Goal: Task Accomplishment & Management: Manage account settings

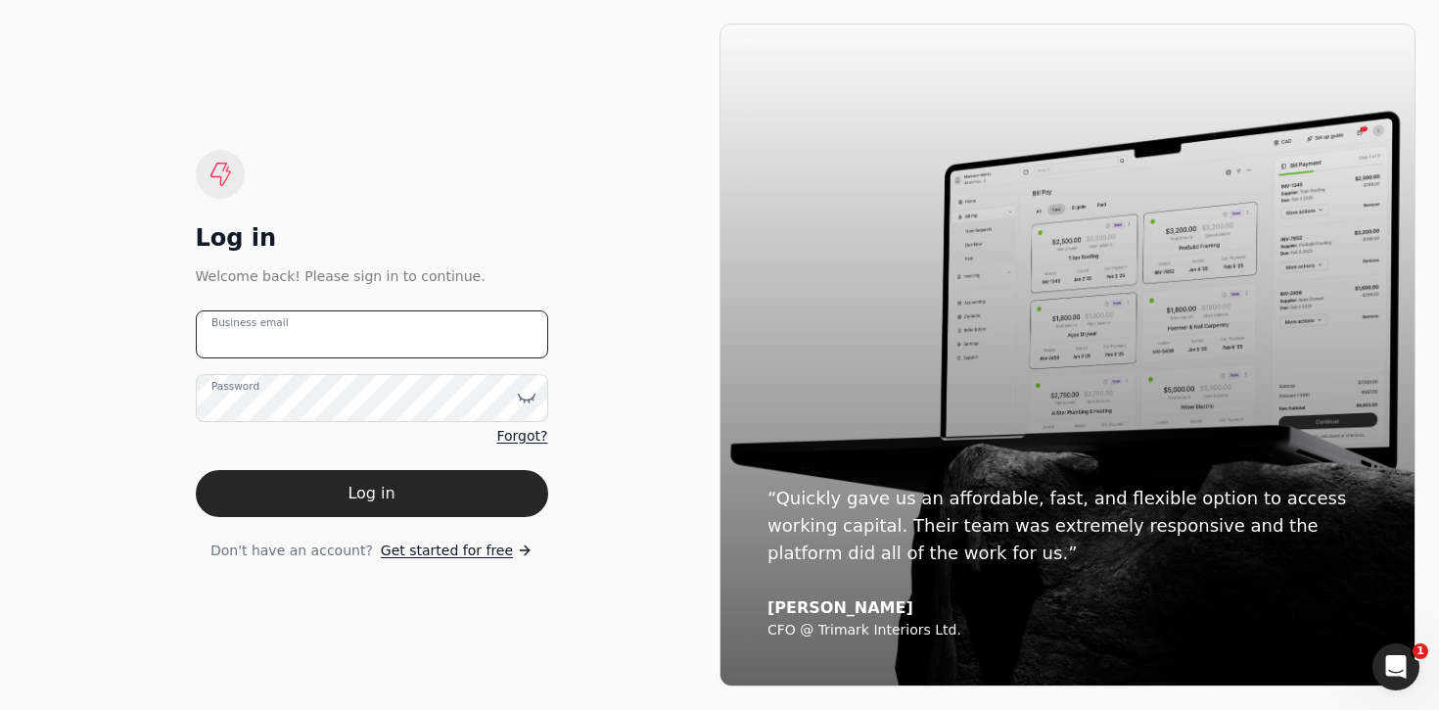
click at [517, 327] on email "Business email" at bounding box center [372, 334] width 352 height 48
type email "[EMAIL_ADDRESS][DOMAIN_NAME]"
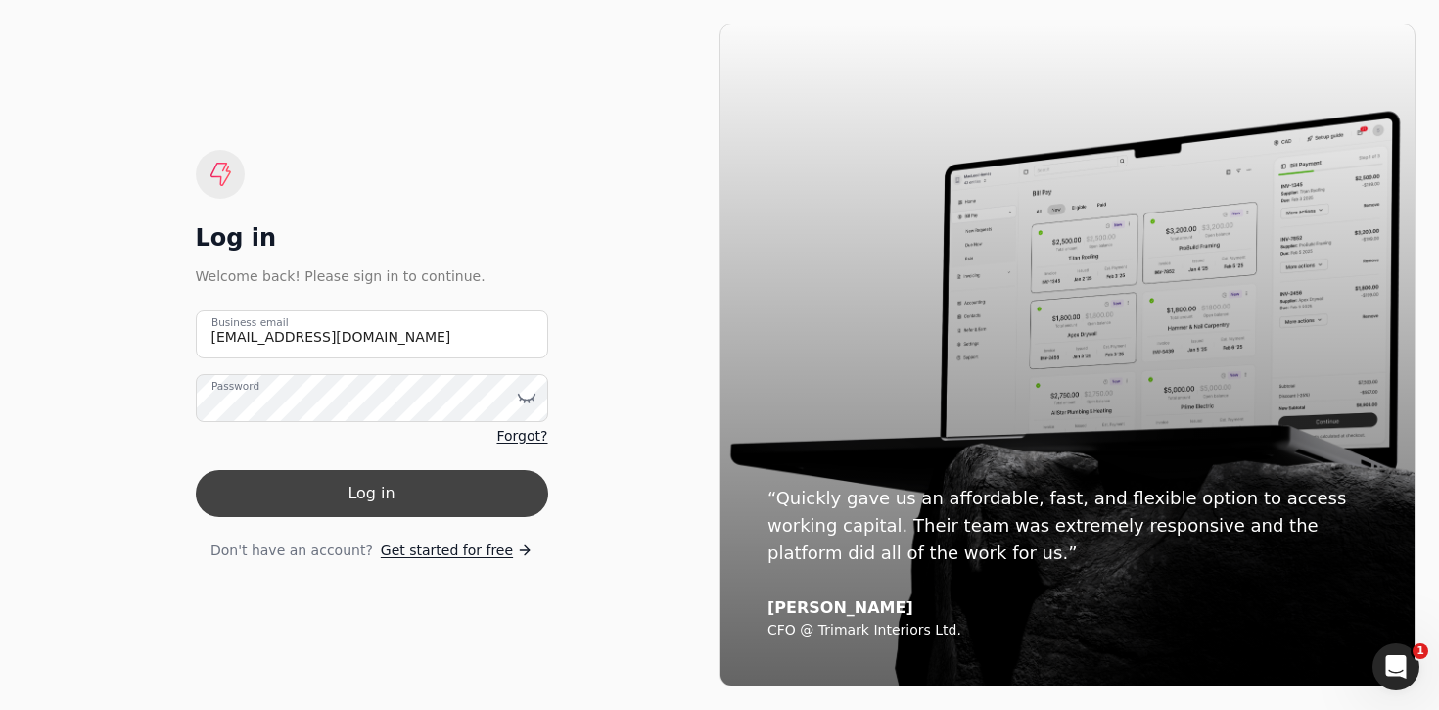
click at [481, 491] on button "Log in" at bounding box center [372, 493] width 352 height 47
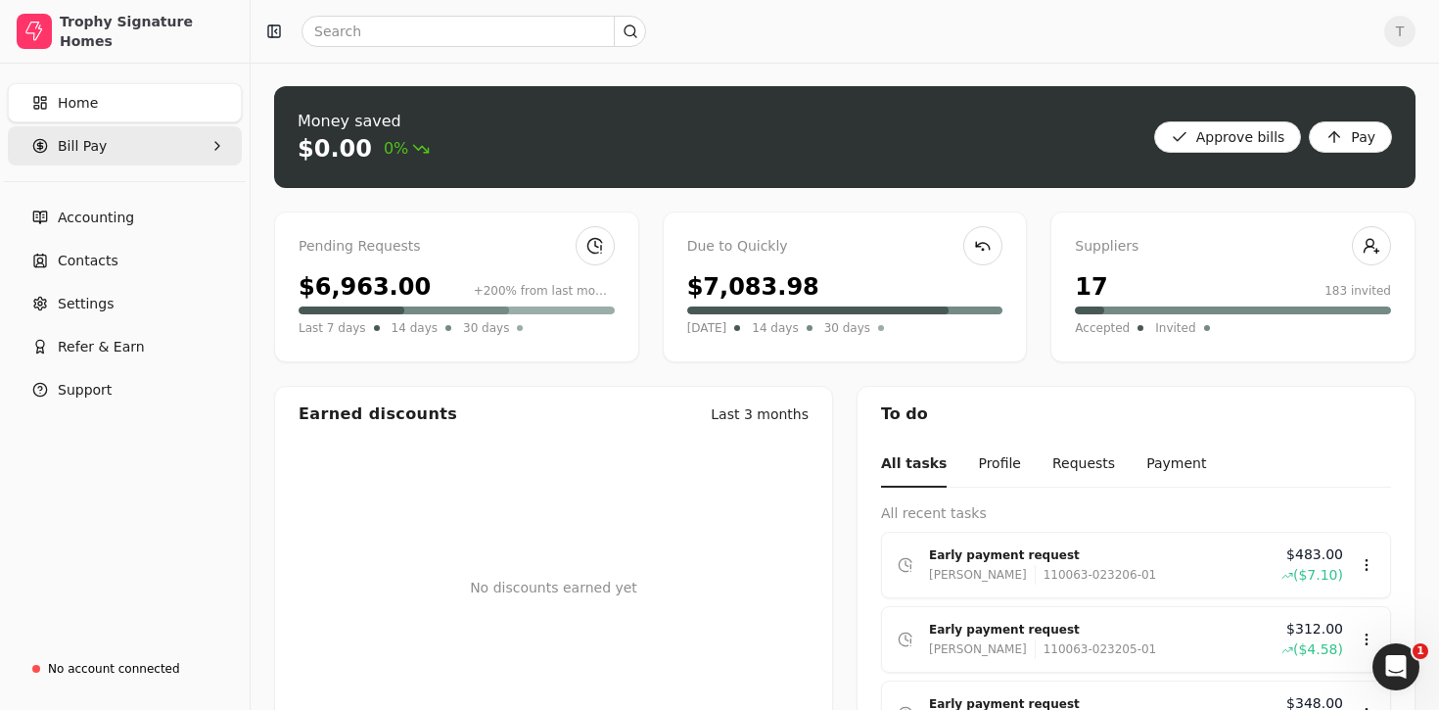
click at [143, 150] on Pay "Bill Pay" at bounding box center [125, 145] width 234 height 39
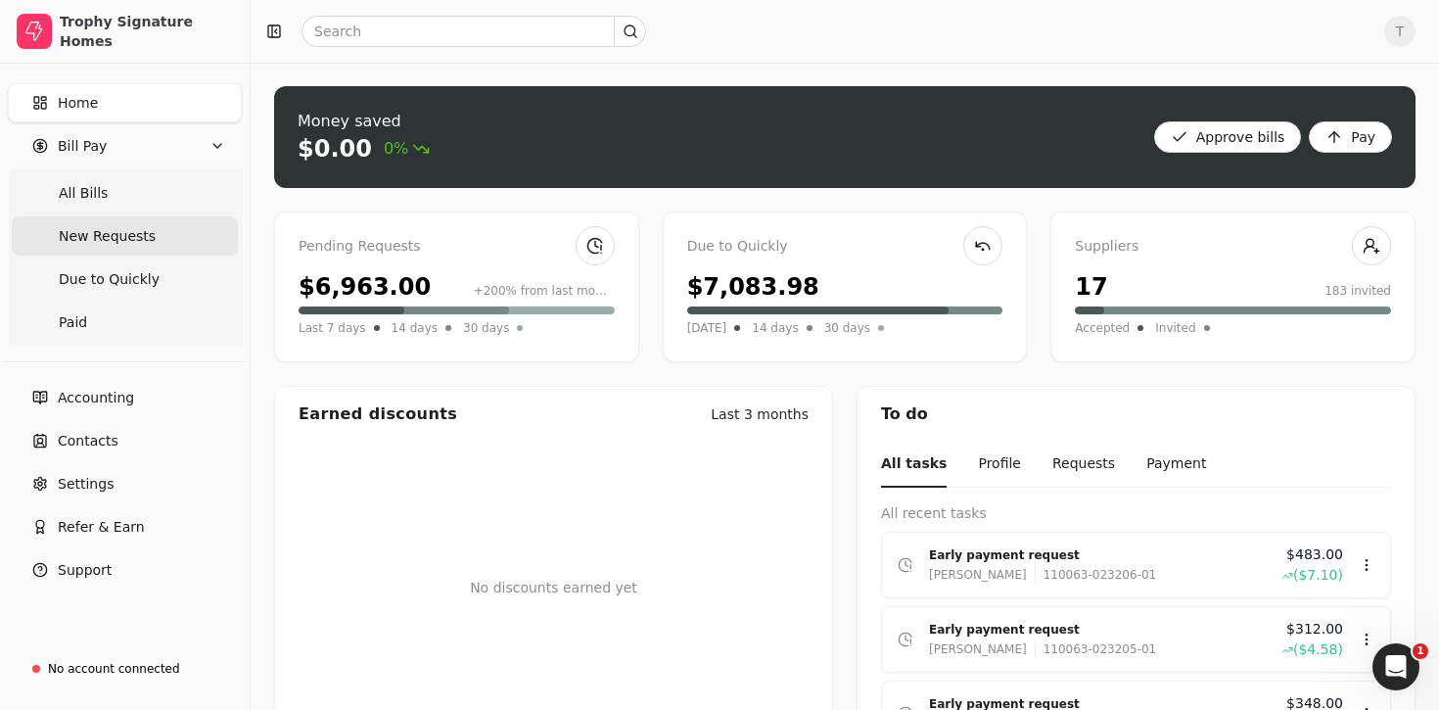
click at [135, 227] on span "New Requests" at bounding box center [107, 236] width 97 height 21
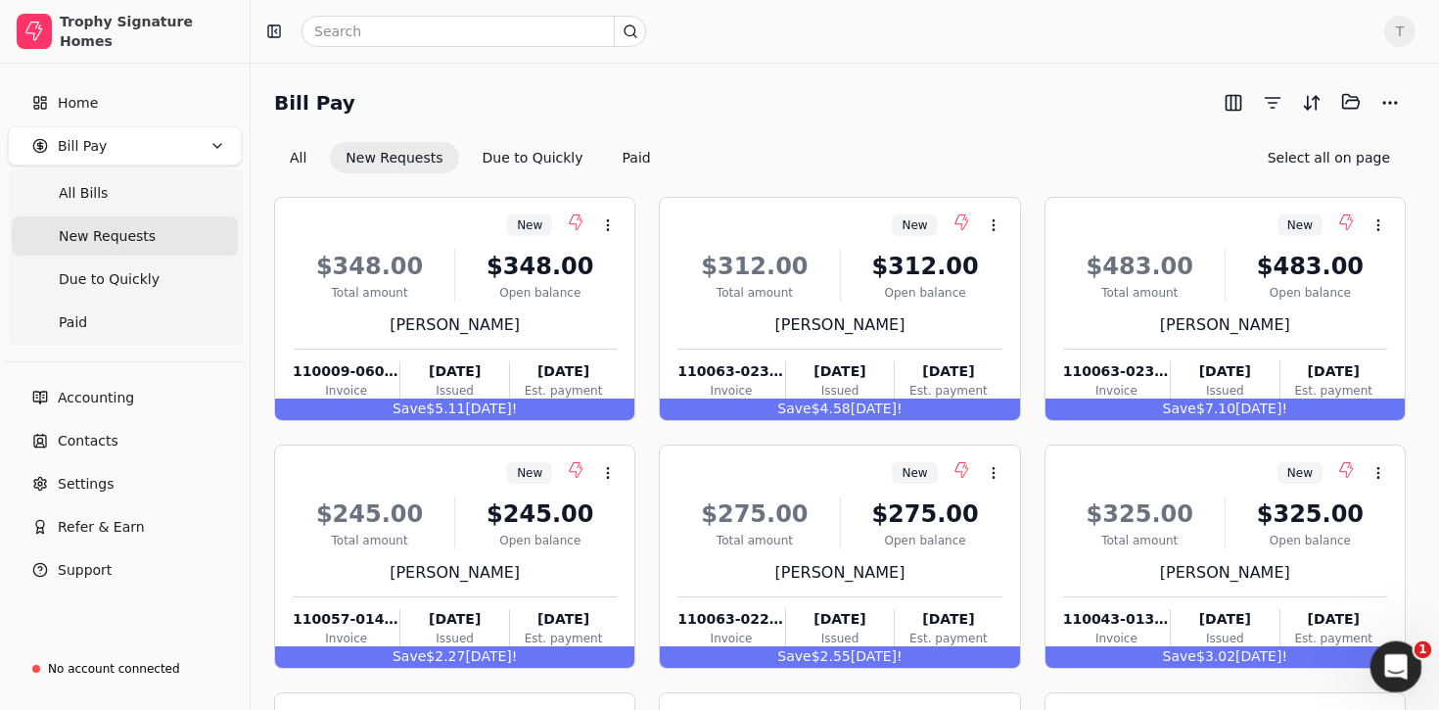
click at [1395, 652] on icon "Open Intercom Messenger" at bounding box center [1393, 664] width 32 height 32
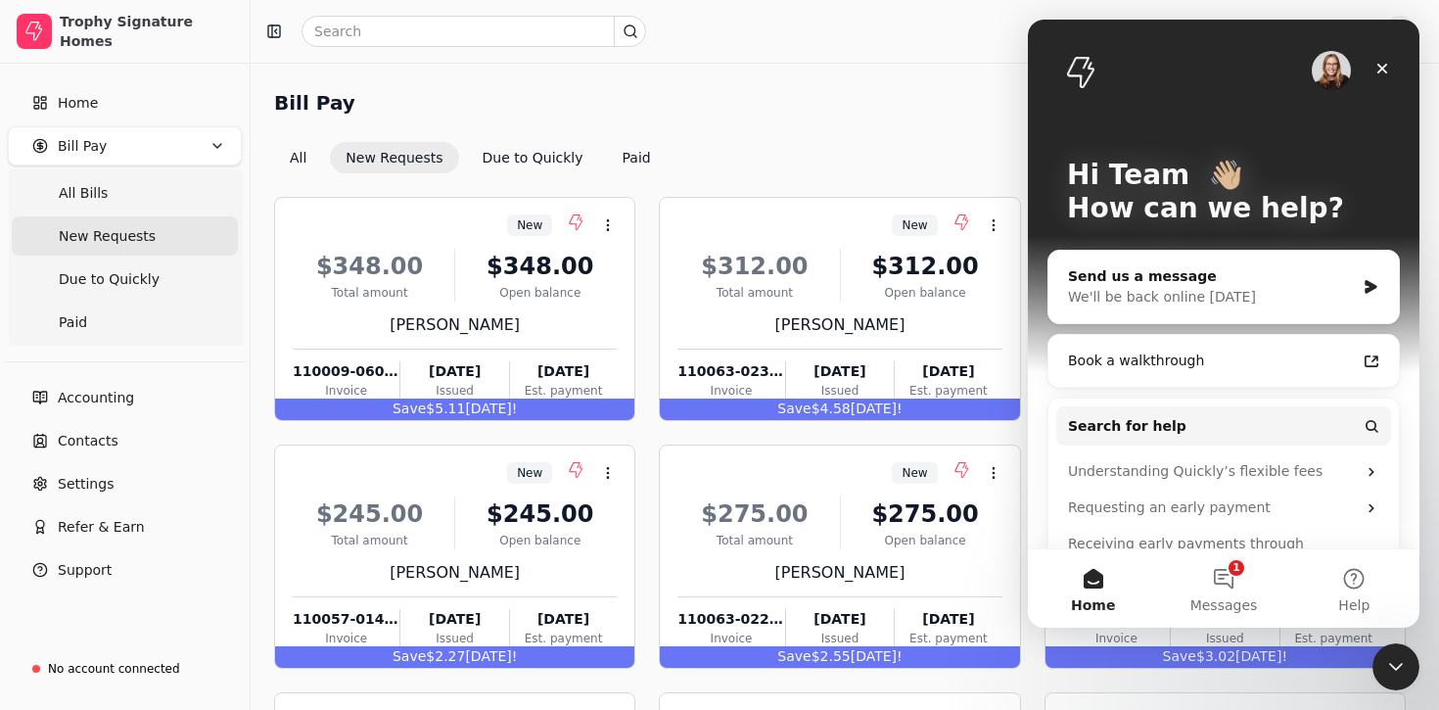
click at [821, 108] on div "Bill Pay Selected items: 0" at bounding box center [840, 102] width 1132 height 32
click at [1388, 65] on icon "Close" at bounding box center [1382, 69] width 16 height 16
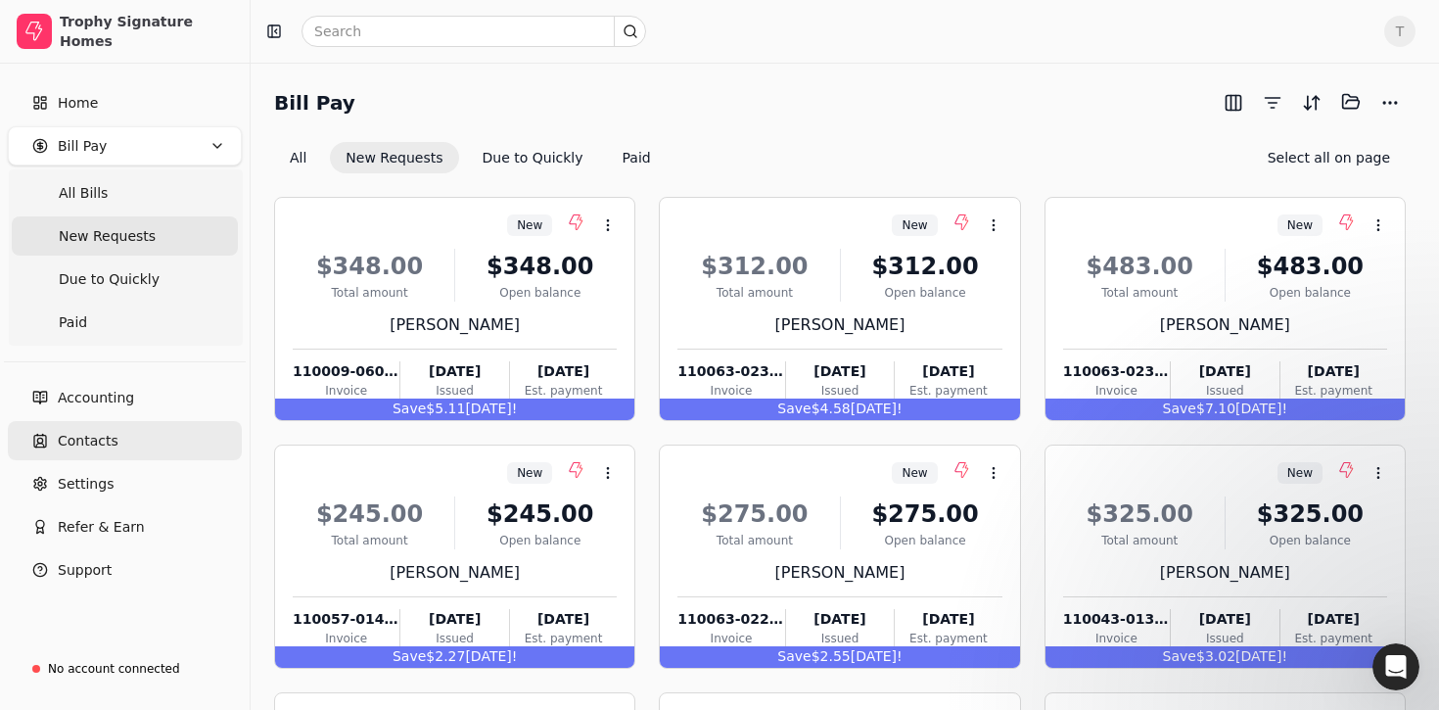
click at [155, 428] on link "Contacts" at bounding box center [125, 440] width 234 height 39
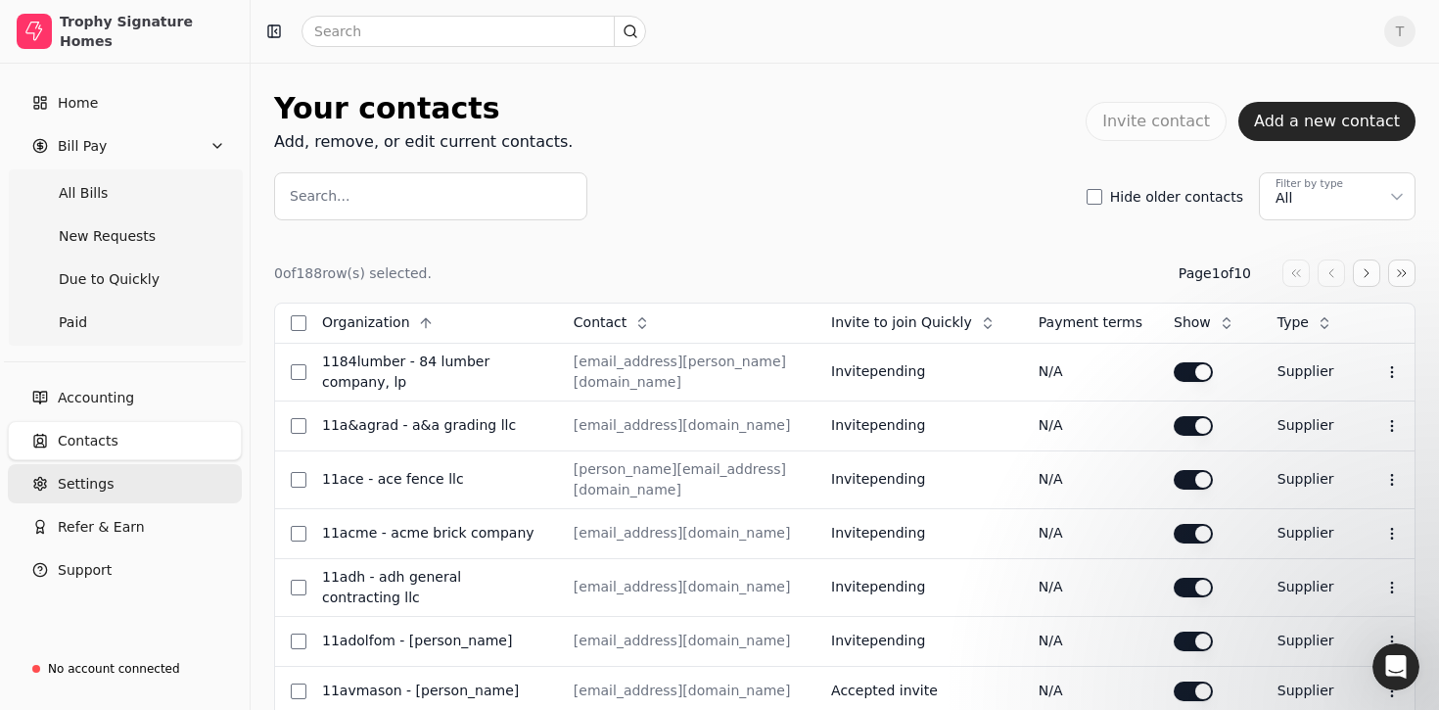
click at [129, 477] on link "Settings" at bounding box center [125, 483] width 234 height 39
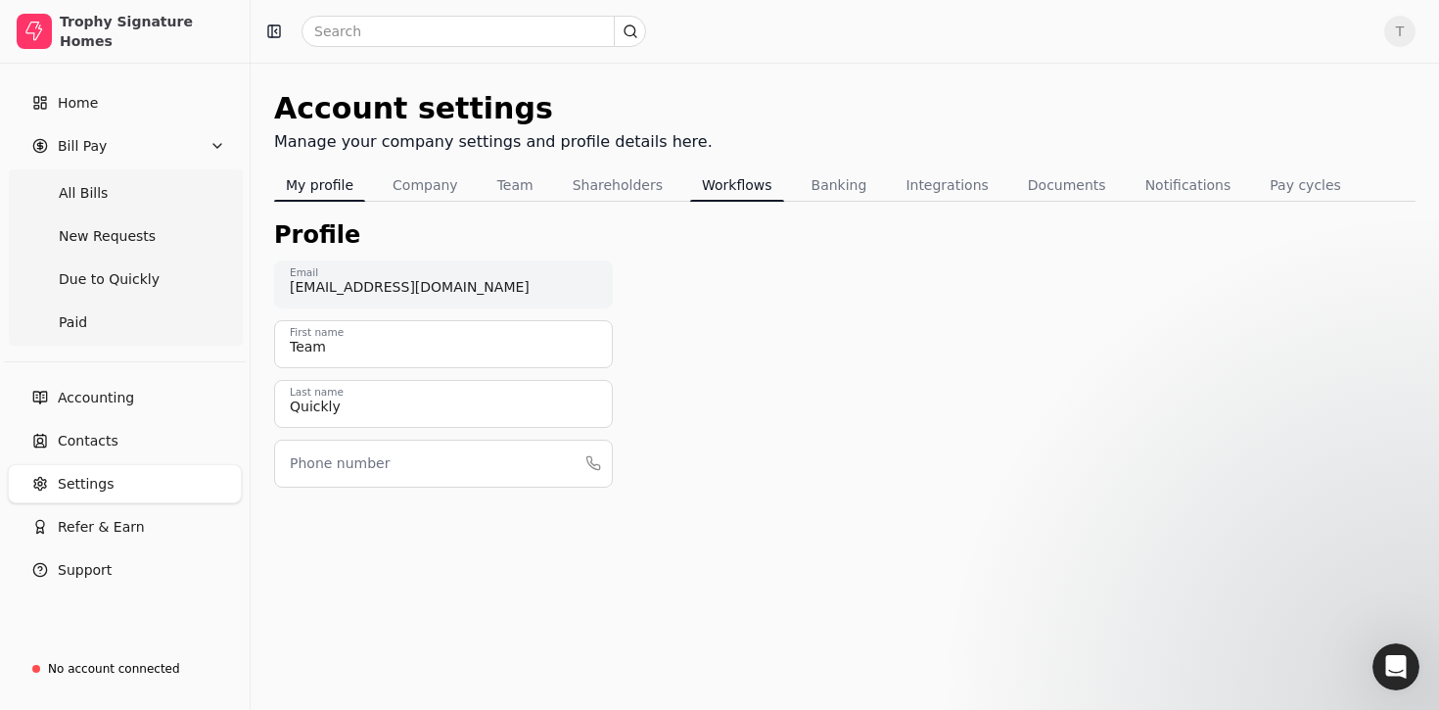
click at [730, 180] on button "Workflows" at bounding box center [737, 184] width 94 height 31
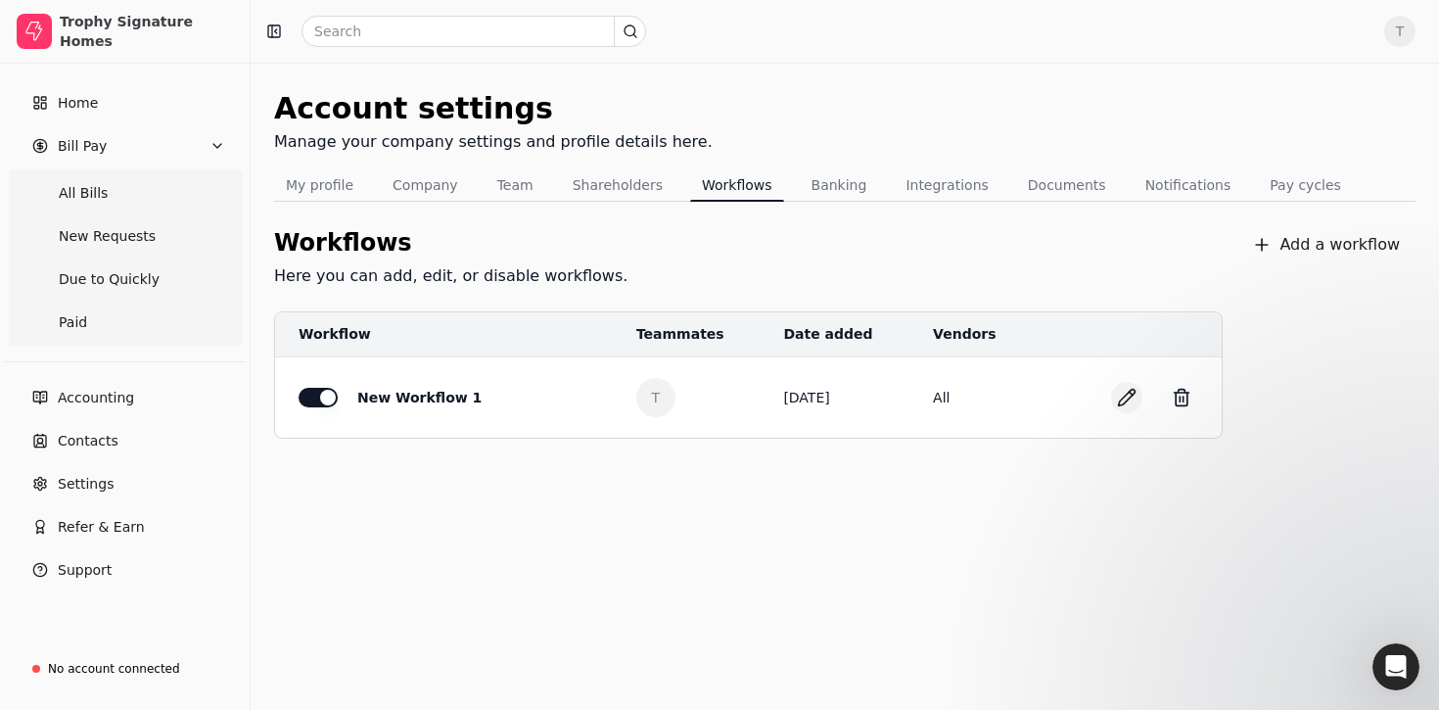
click at [1132, 396] on button "button" at bounding box center [1126, 397] width 31 height 31
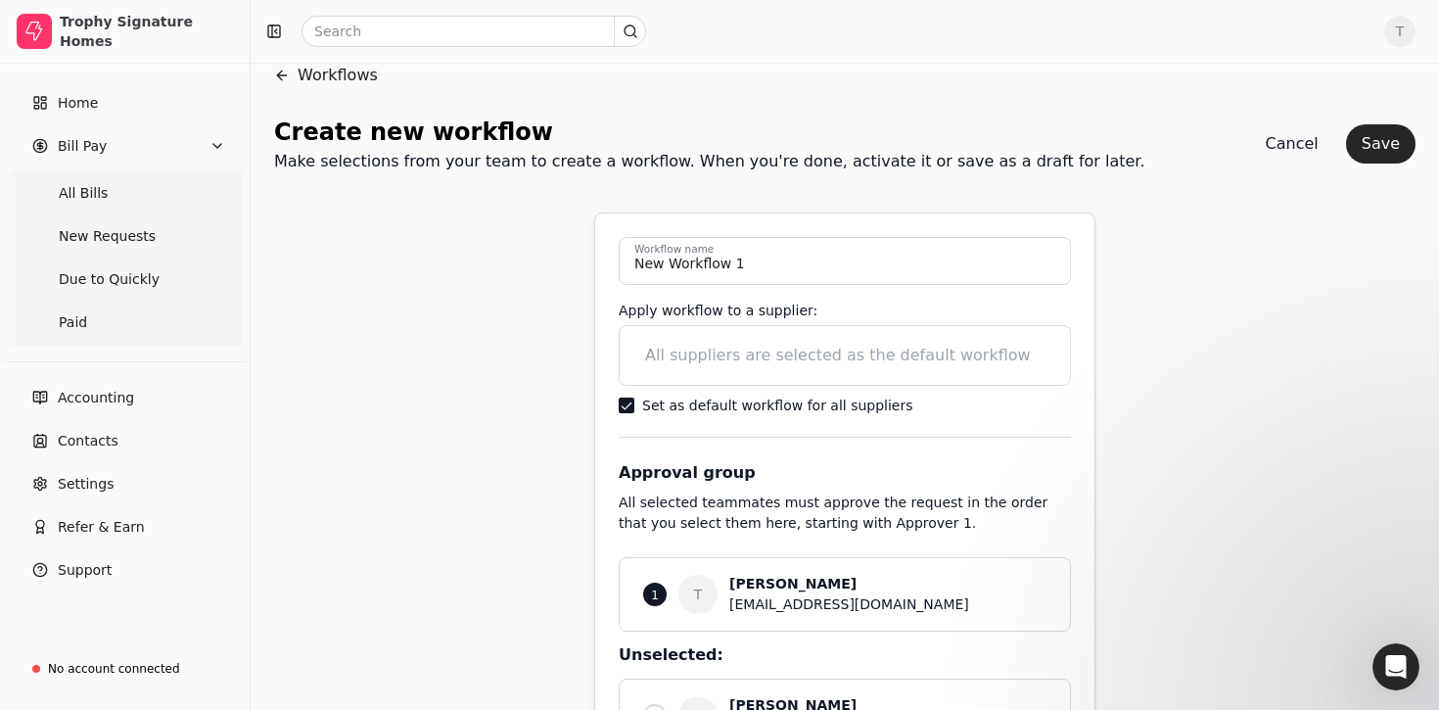
scroll to position [43, 0]
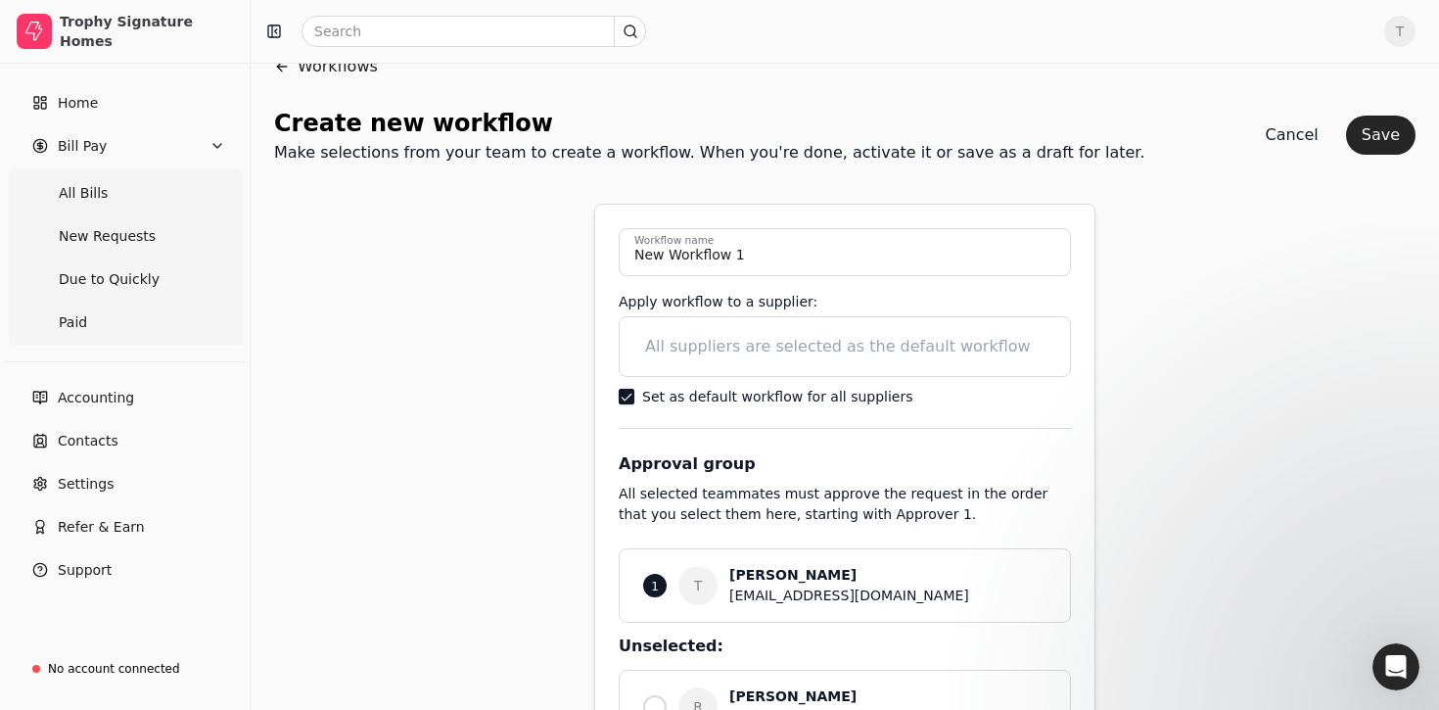
click at [624, 393] on suppliers "Set as default workflow for all suppliers" at bounding box center [627, 397] width 16 height 16
click at [627, 396] on suppliers "Set as default workflow for all suppliers" at bounding box center [627, 397] width 16 height 16
click at [1298, 140] on button "Cancel" at bounding box center [1292, 135] width 84 height 39
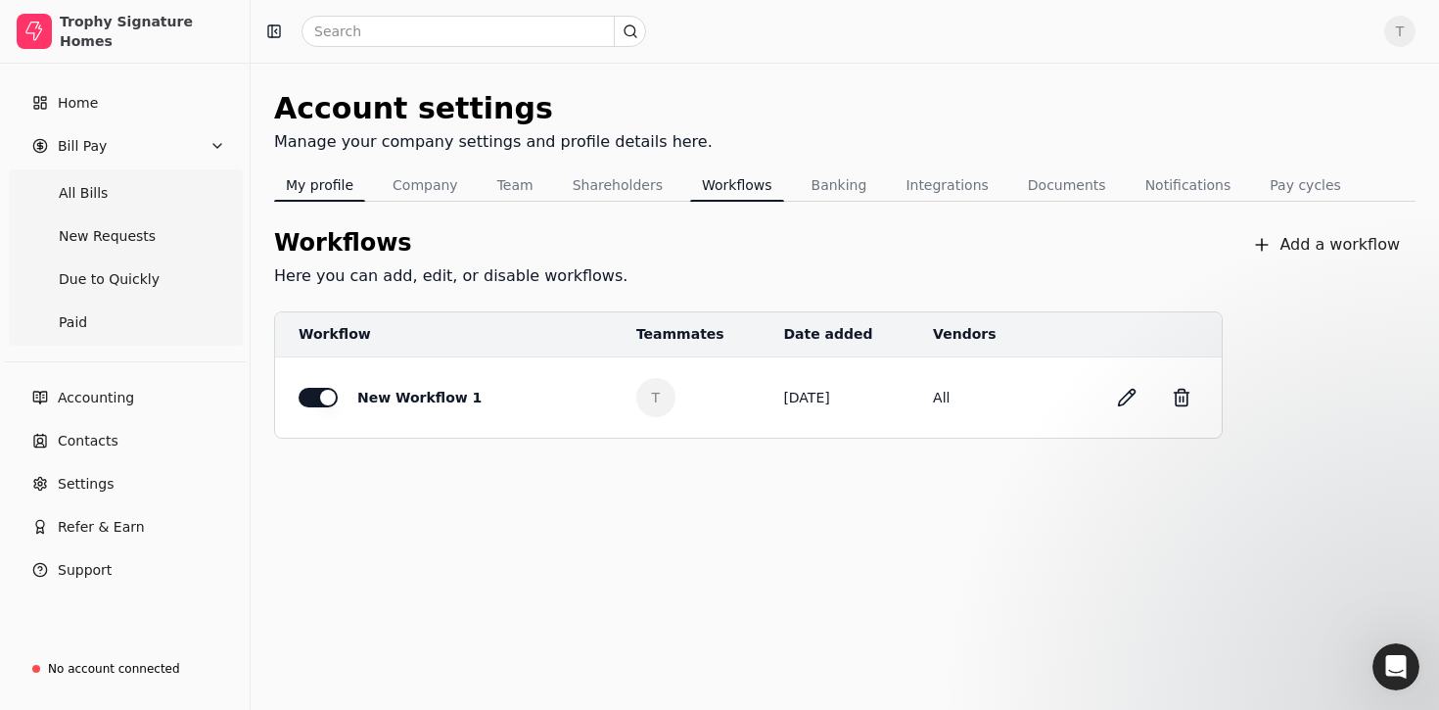
click at [339, 188] on button "My profile" at bounding box center [319, 184] width 91 height 31
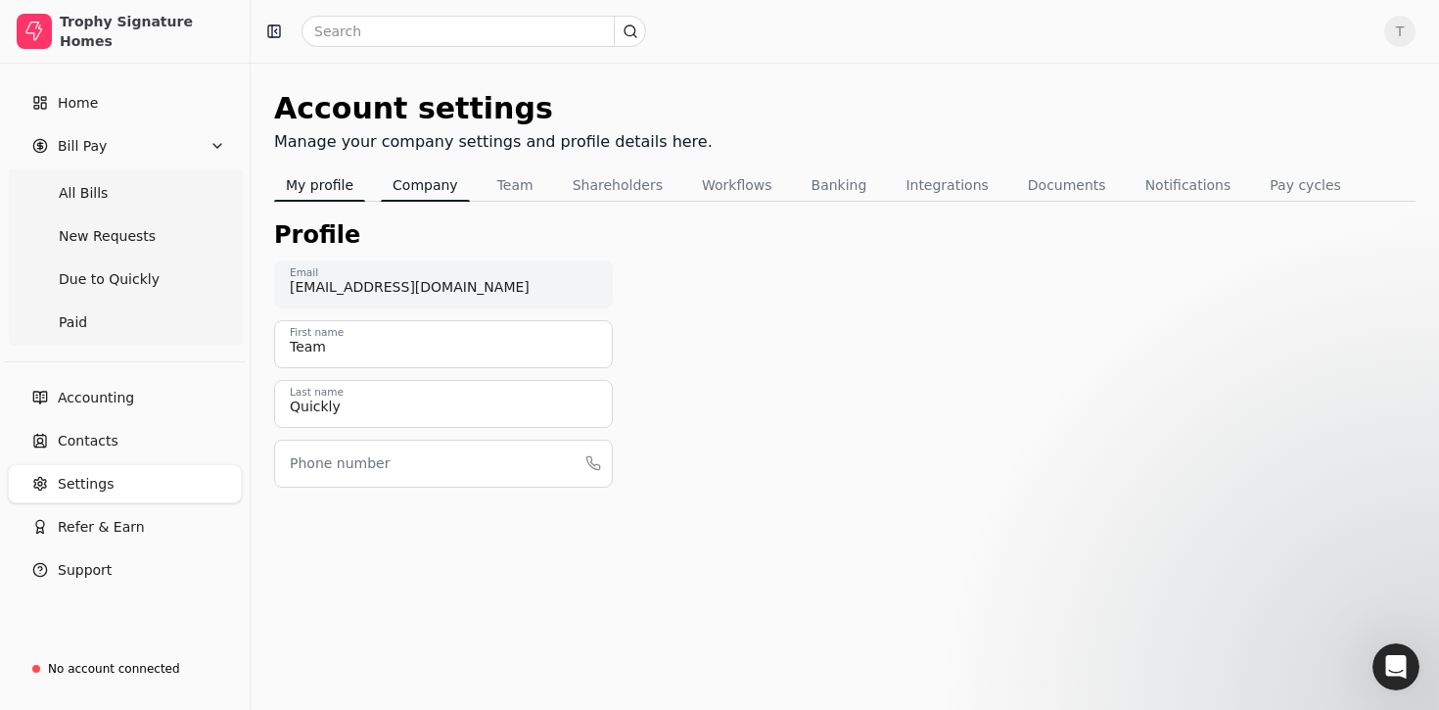
click at [428, 182] on button "Company" at bounding box center [425, 184] width 89 height 31
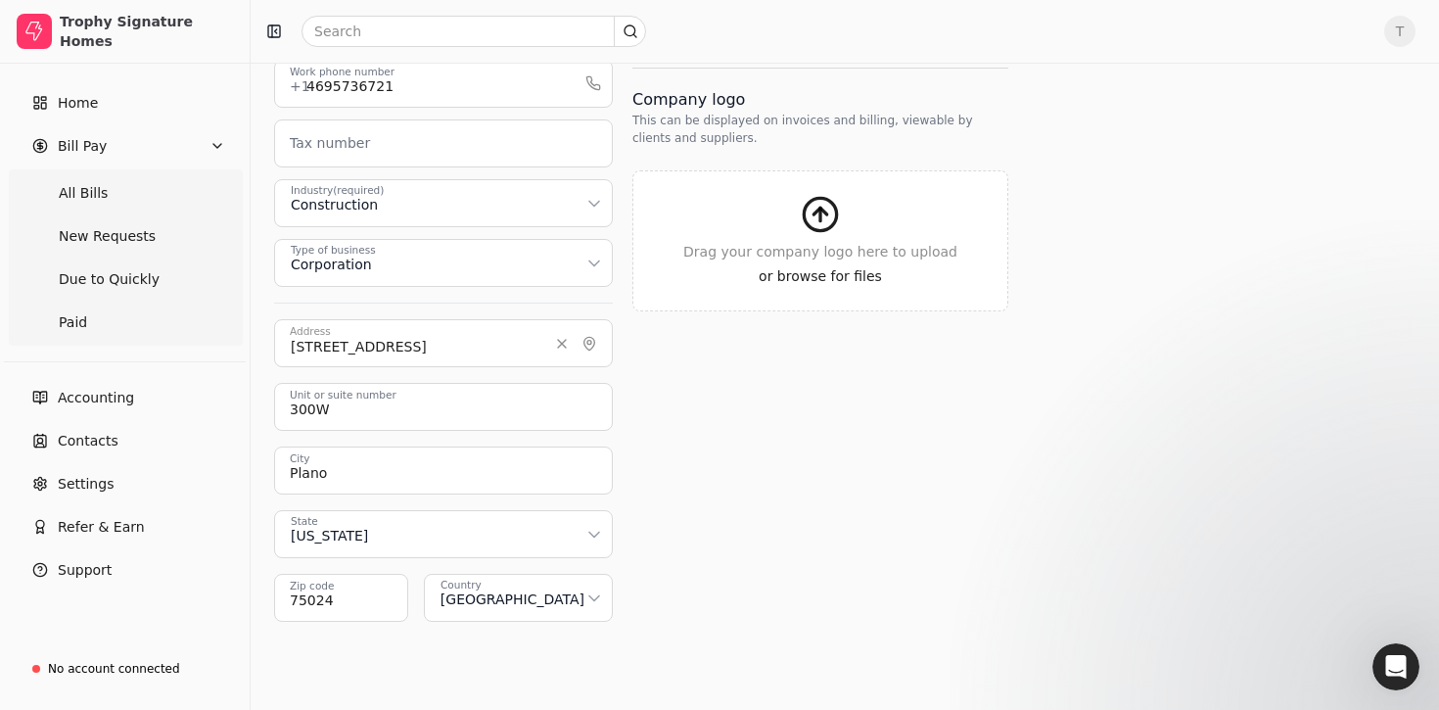
scroll to position [441, 0]
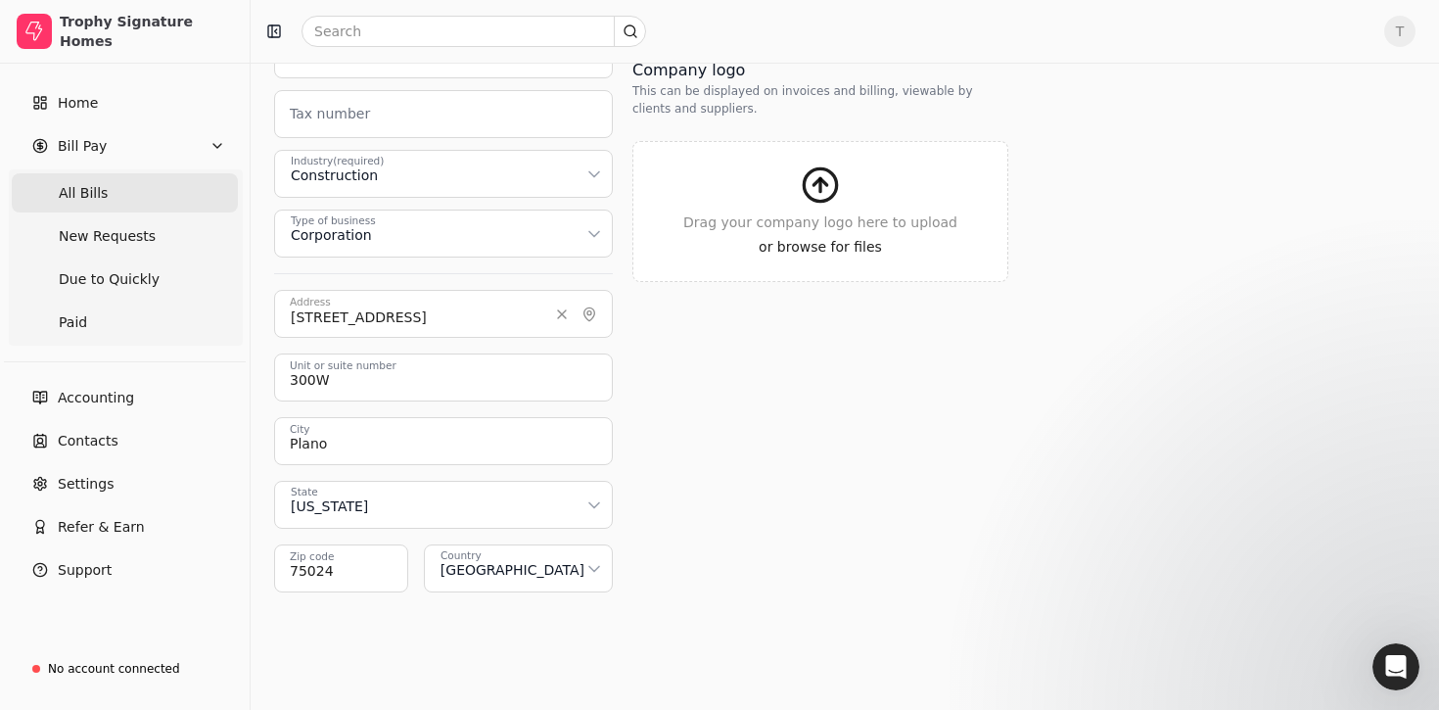
click at [114, 189] on Bills "All Bills" at bounding box center [125, 192] width 226 height 39
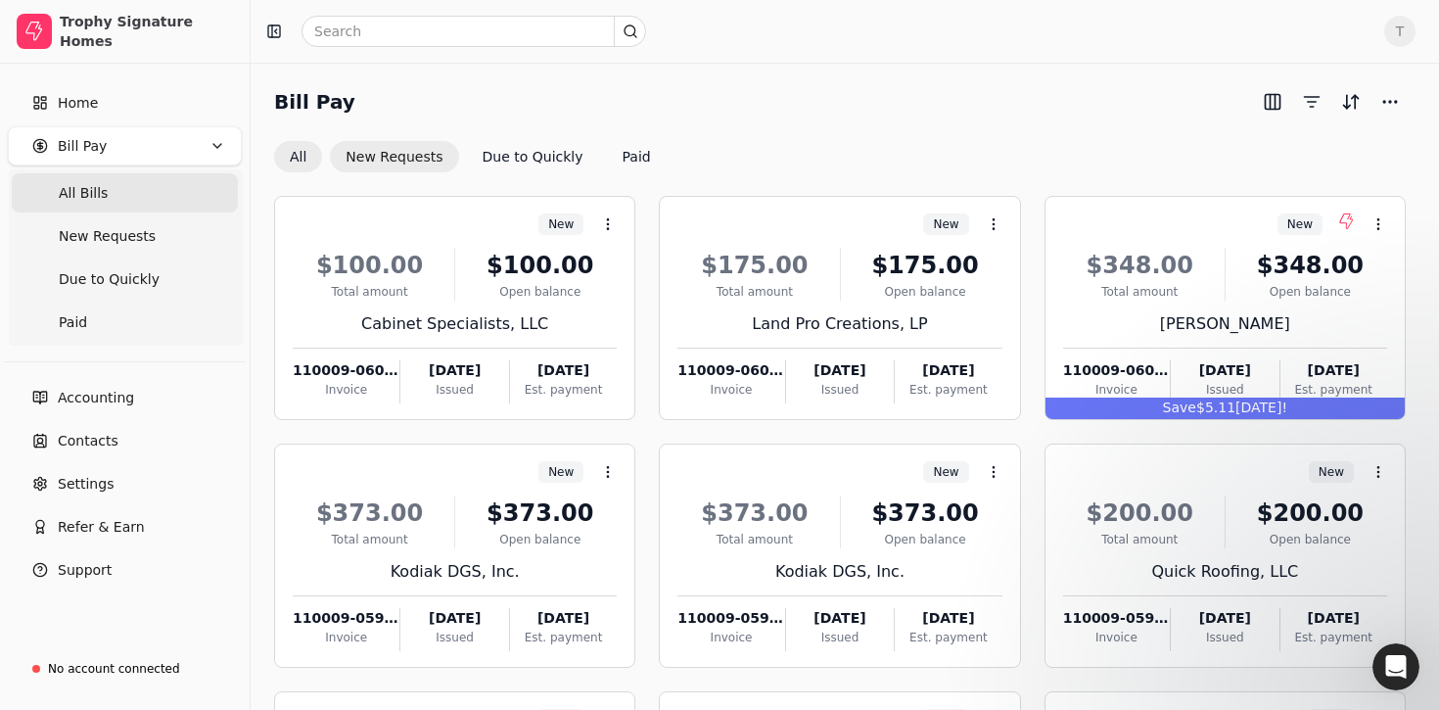
click at [400, 149] on button "New Requests" at bounding box center [394, 156] width 128 height 31
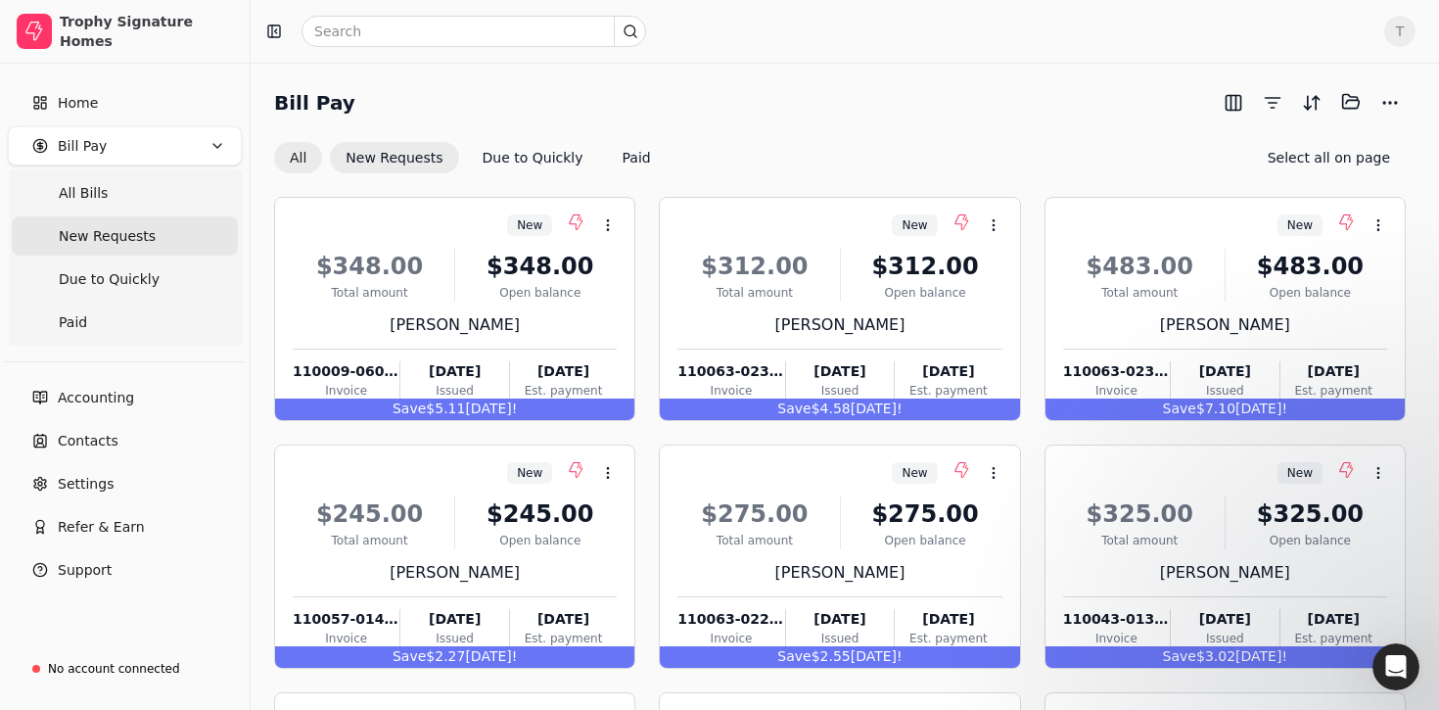
click at [302, 151] on button "All" at bounding box center [298, 157] width 48 height 31
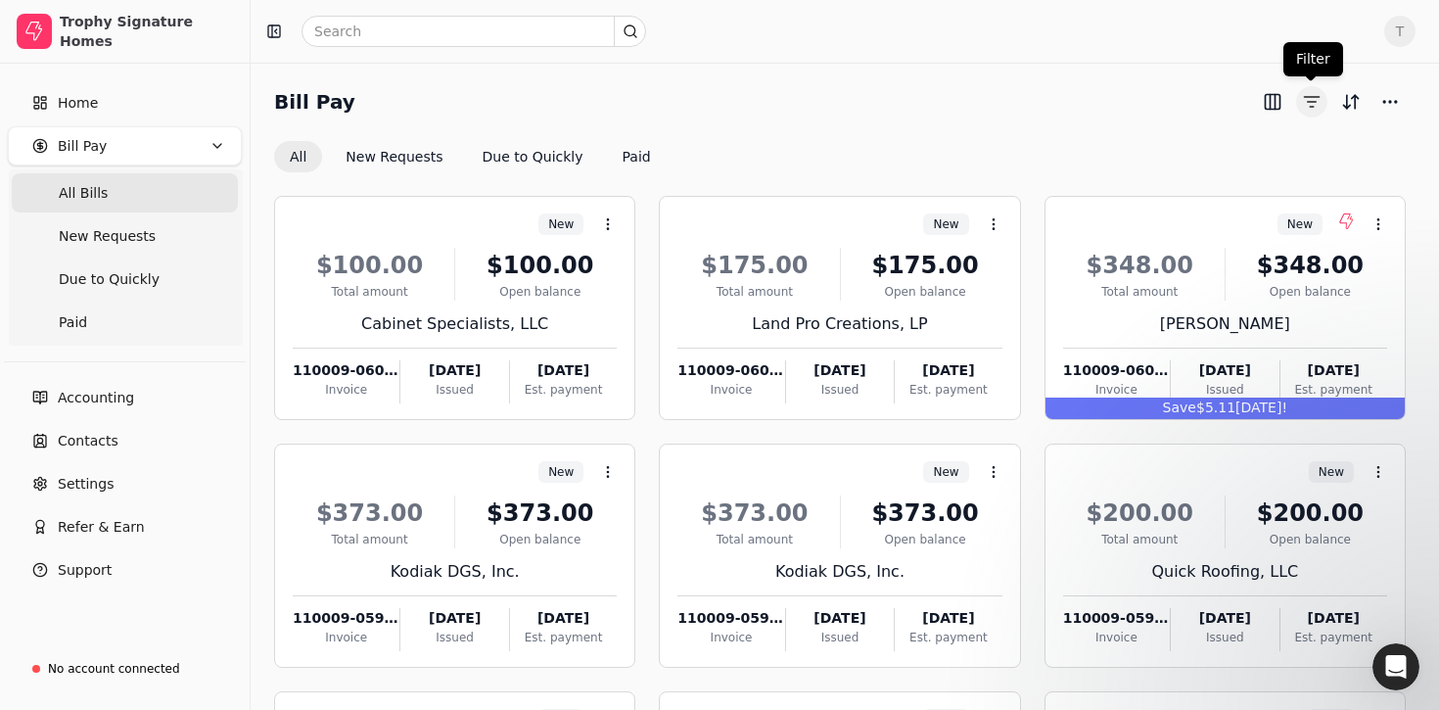
click at [1317, 101] on button "button" at bounding box center [1311, 101] width 31 height 31
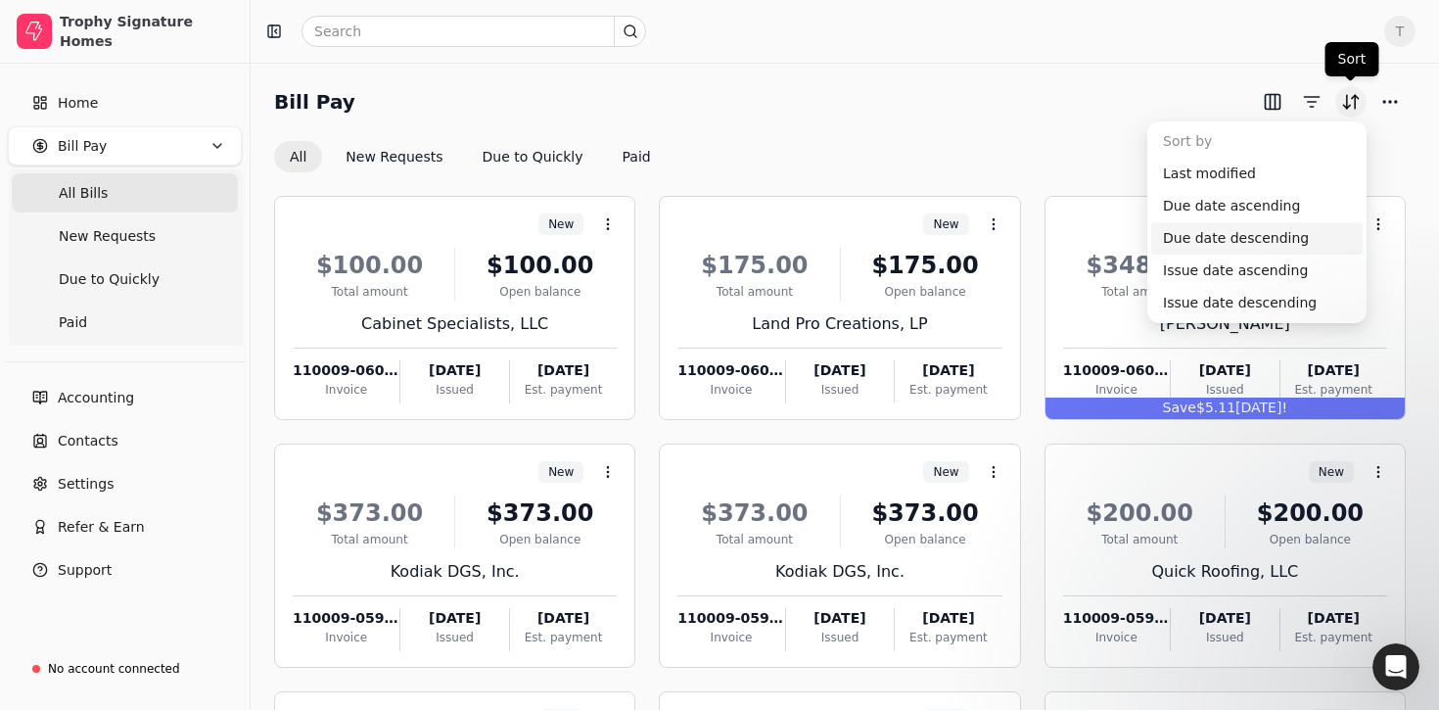
click at [1351, 98] on button "Sort" at bounding box center [1350, 101] width 31 height 31
click at [1245, 205] on div "Due date ascending" at bounding box center [1256, 206] width 211 height 32
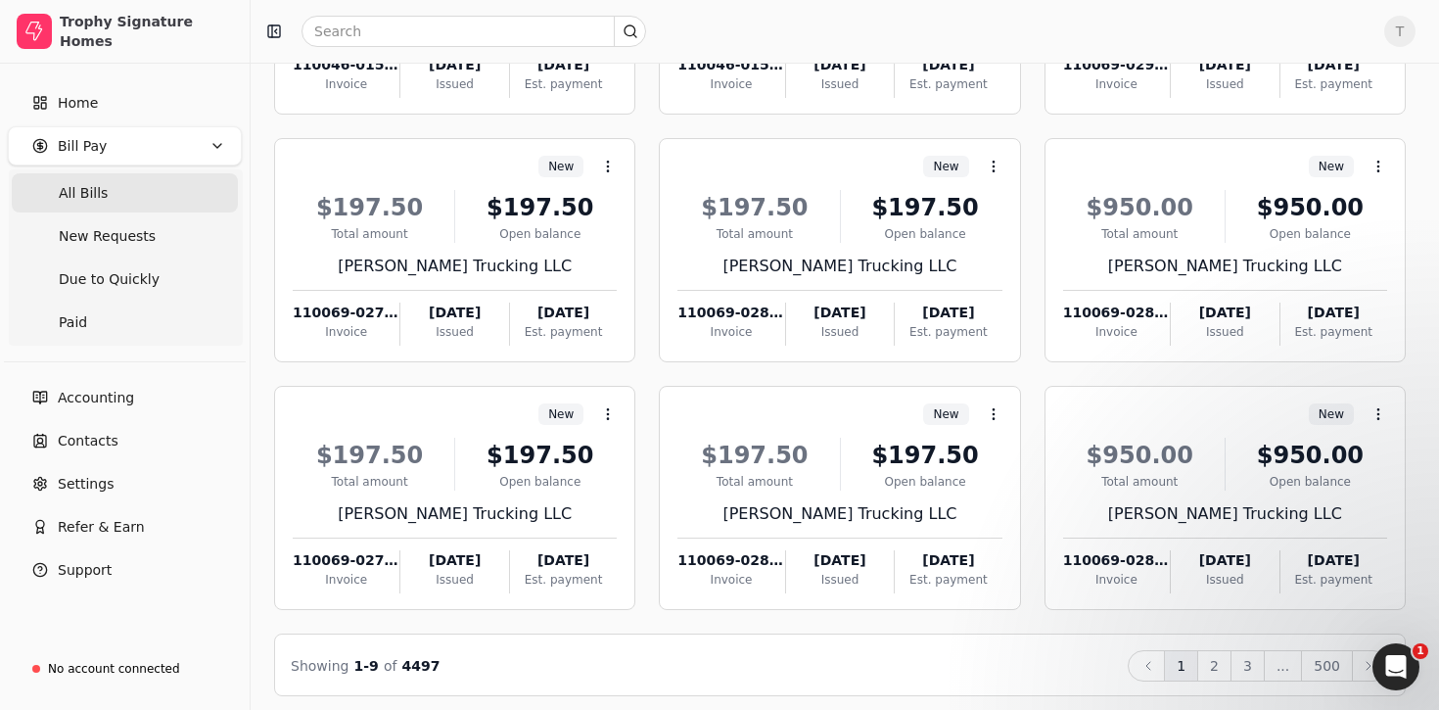
scroll to position [315, 0]
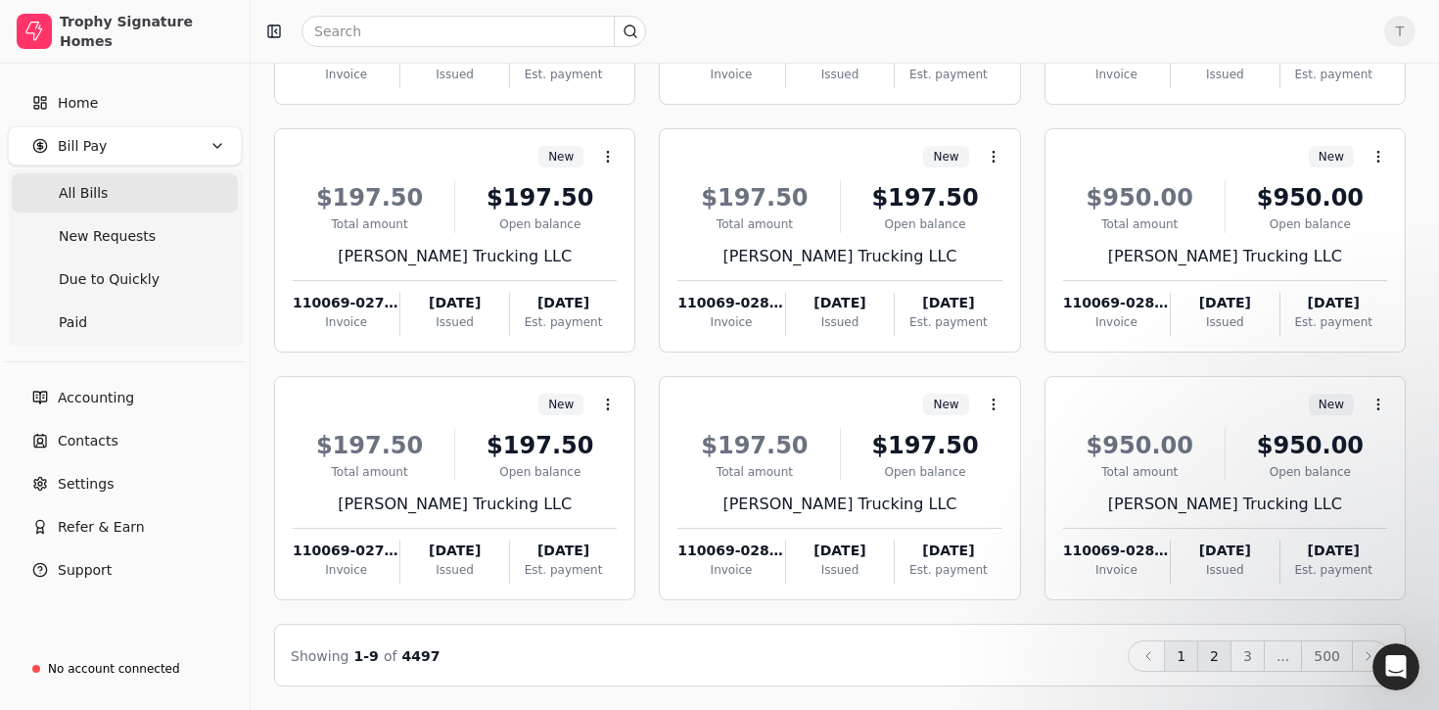
click at [1224, 657] on button "2" at bounding box center [1214, 655] width 34 height 31
click at [1257, 663] on button "3" at bounding box center [1248, 655] width 34 height 31
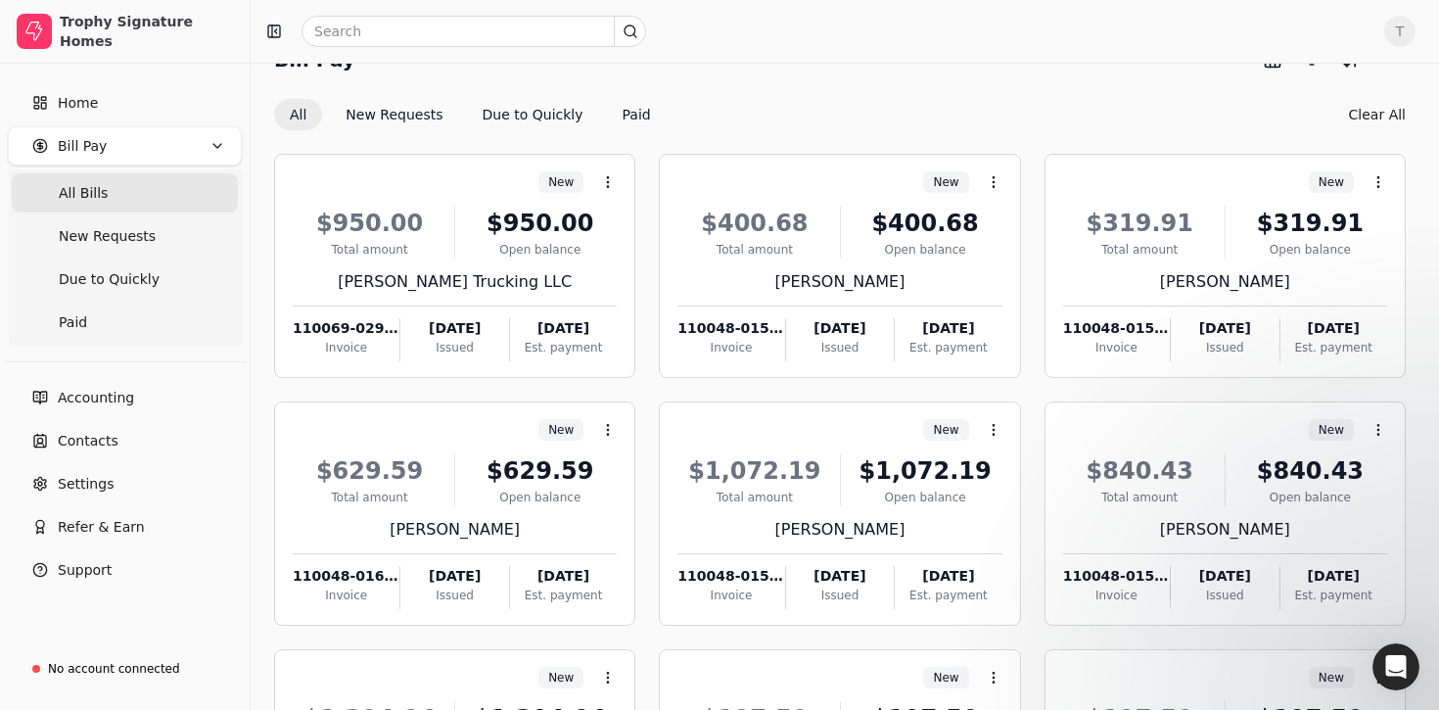
scroll to position [0, 0]
